Goal: Task Accomplishment & Management: Use online tool/utility

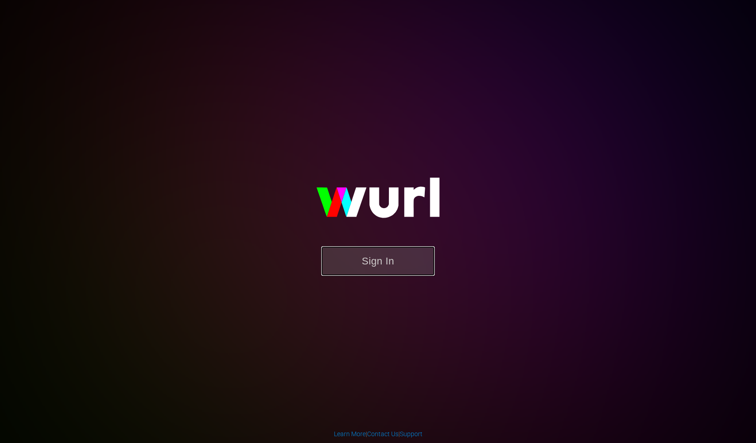
click at [398, 267] on button "Sign In" at bounding box center [378, 261] width 114 height 30
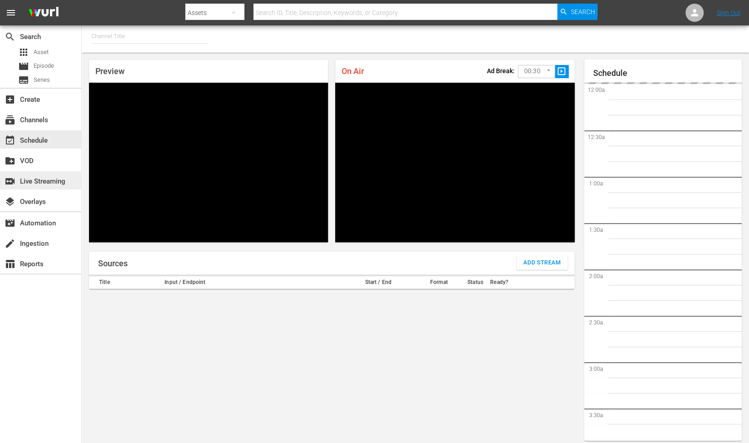
type input "RugbyPass TV (1872)"
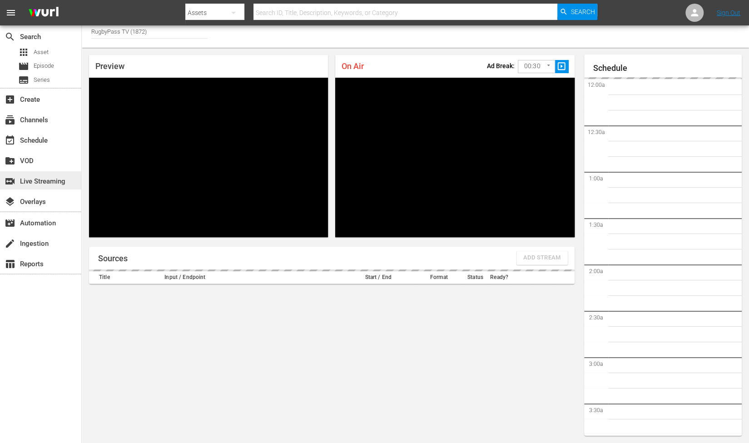
scroll to position [1040, 0]
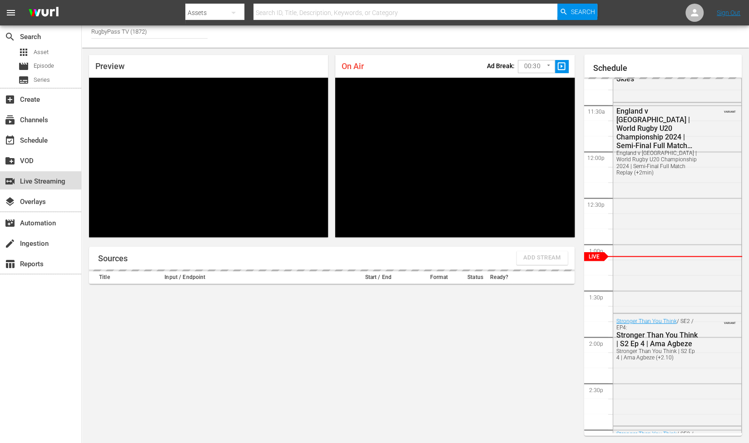
click at [51, 182] on div "switch_video Live Streaming" at bounding box center [25, 180] width 51 height 8
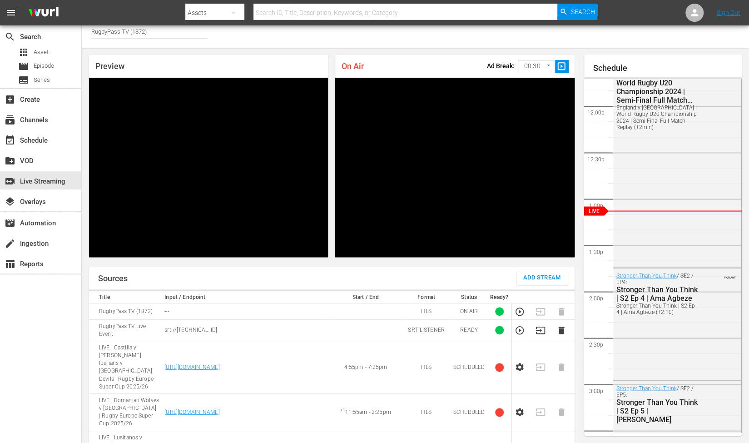
scroll to position [1358, 0]
